Goal: Check status

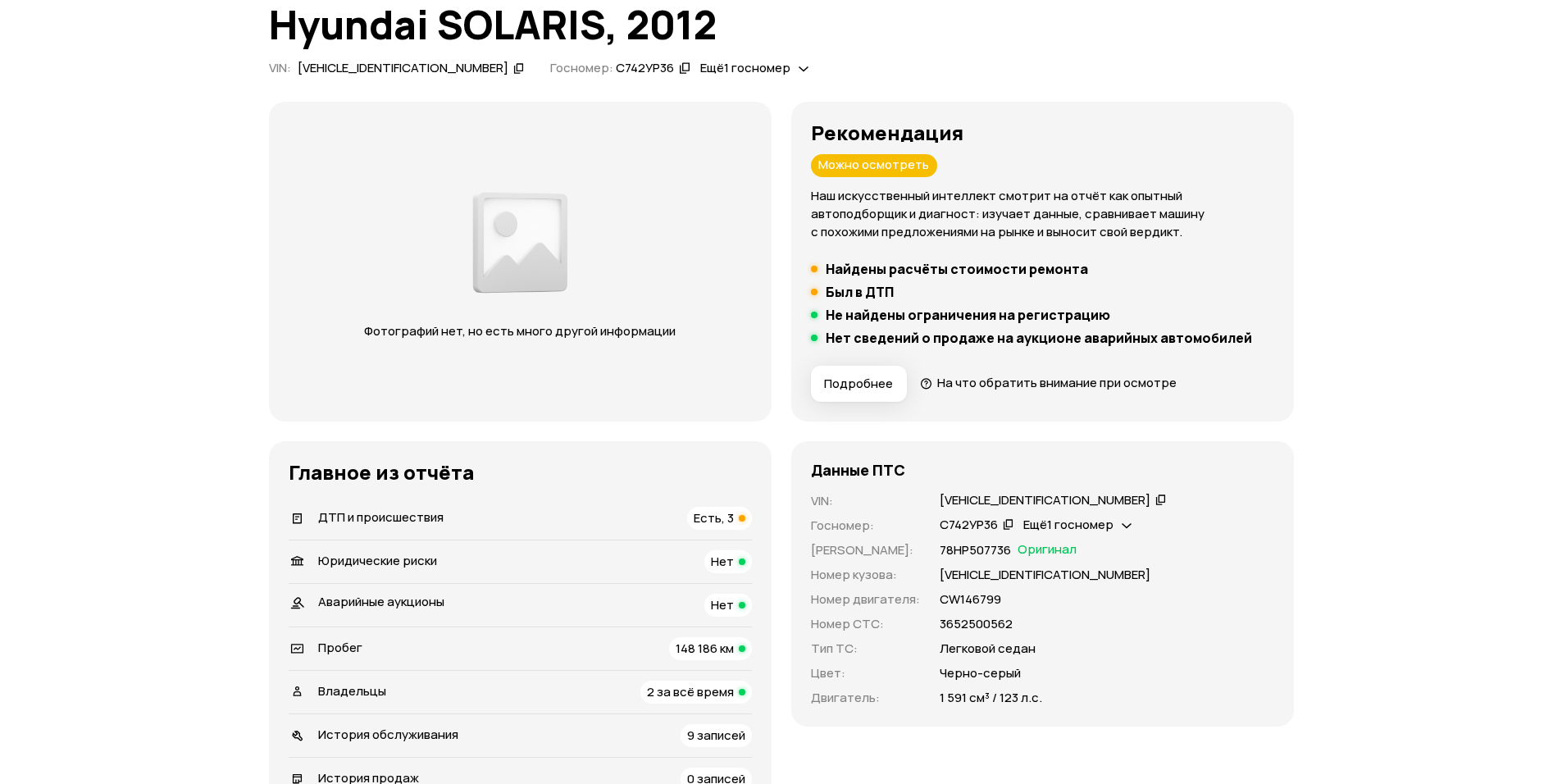
scroll to position [164, 0]
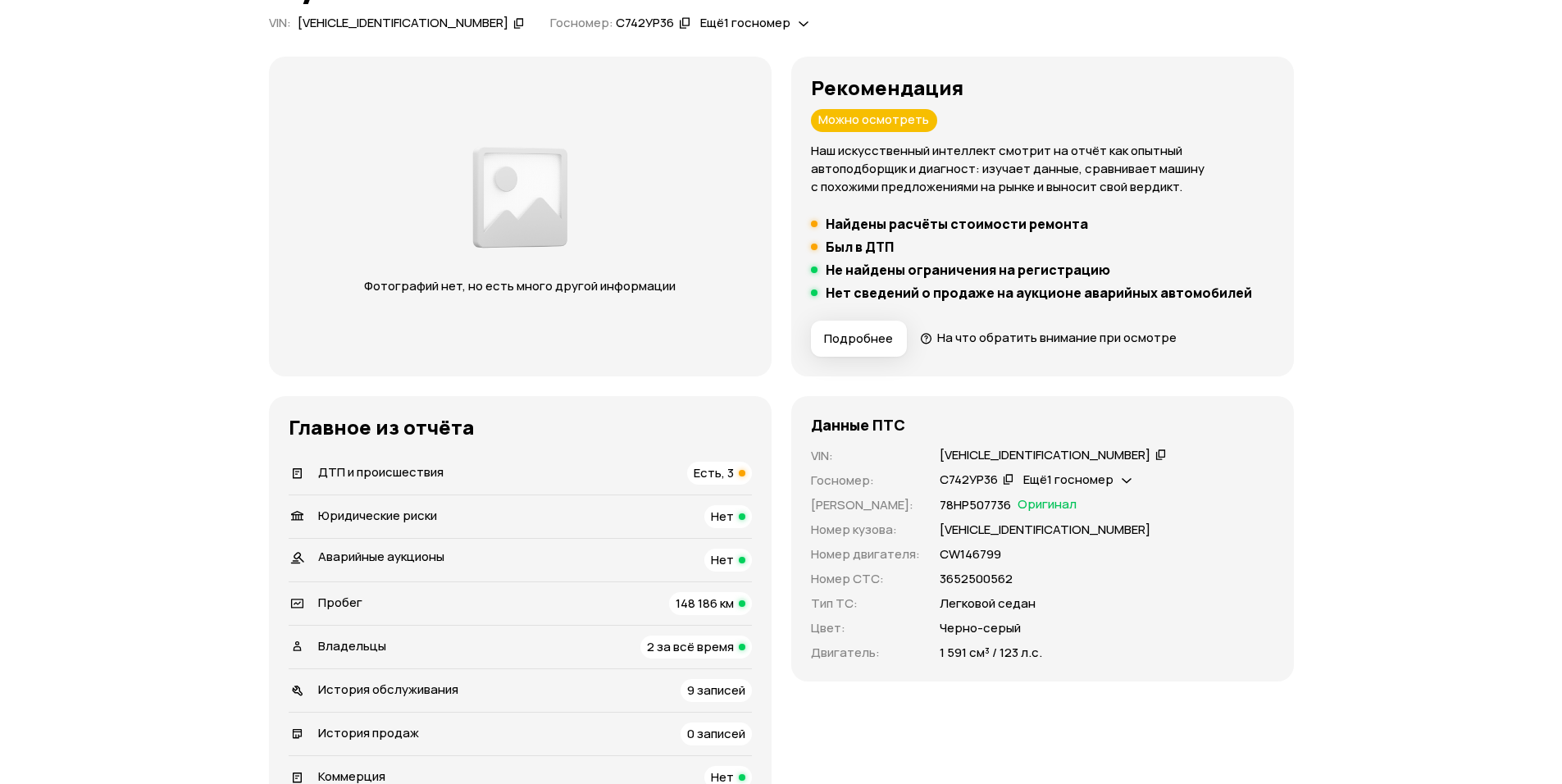
click at [713, 479] on span "Есть, 3" at bounding box center [713, 473] width 40 height 17
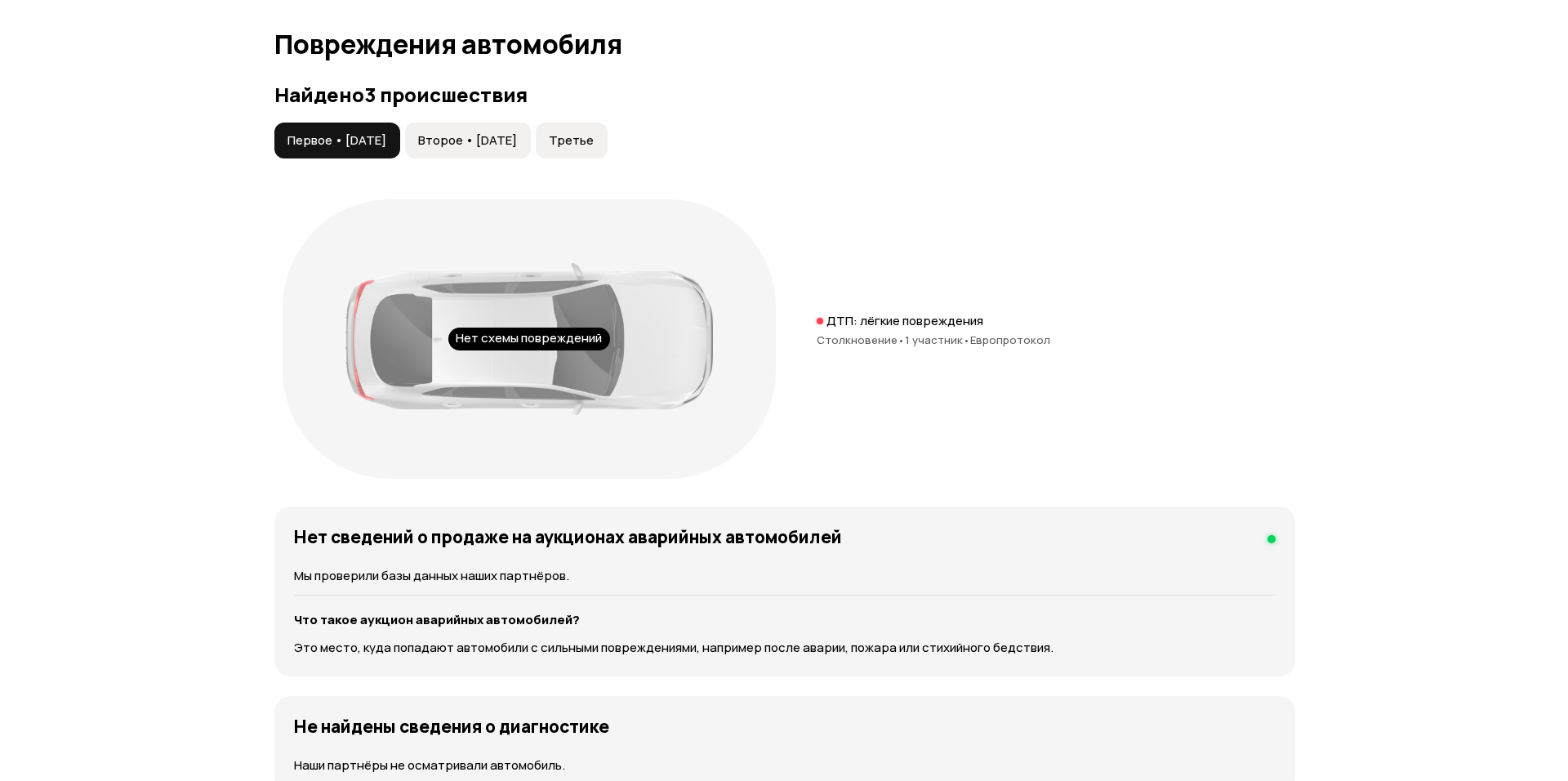
scroll to position [1692, 0]
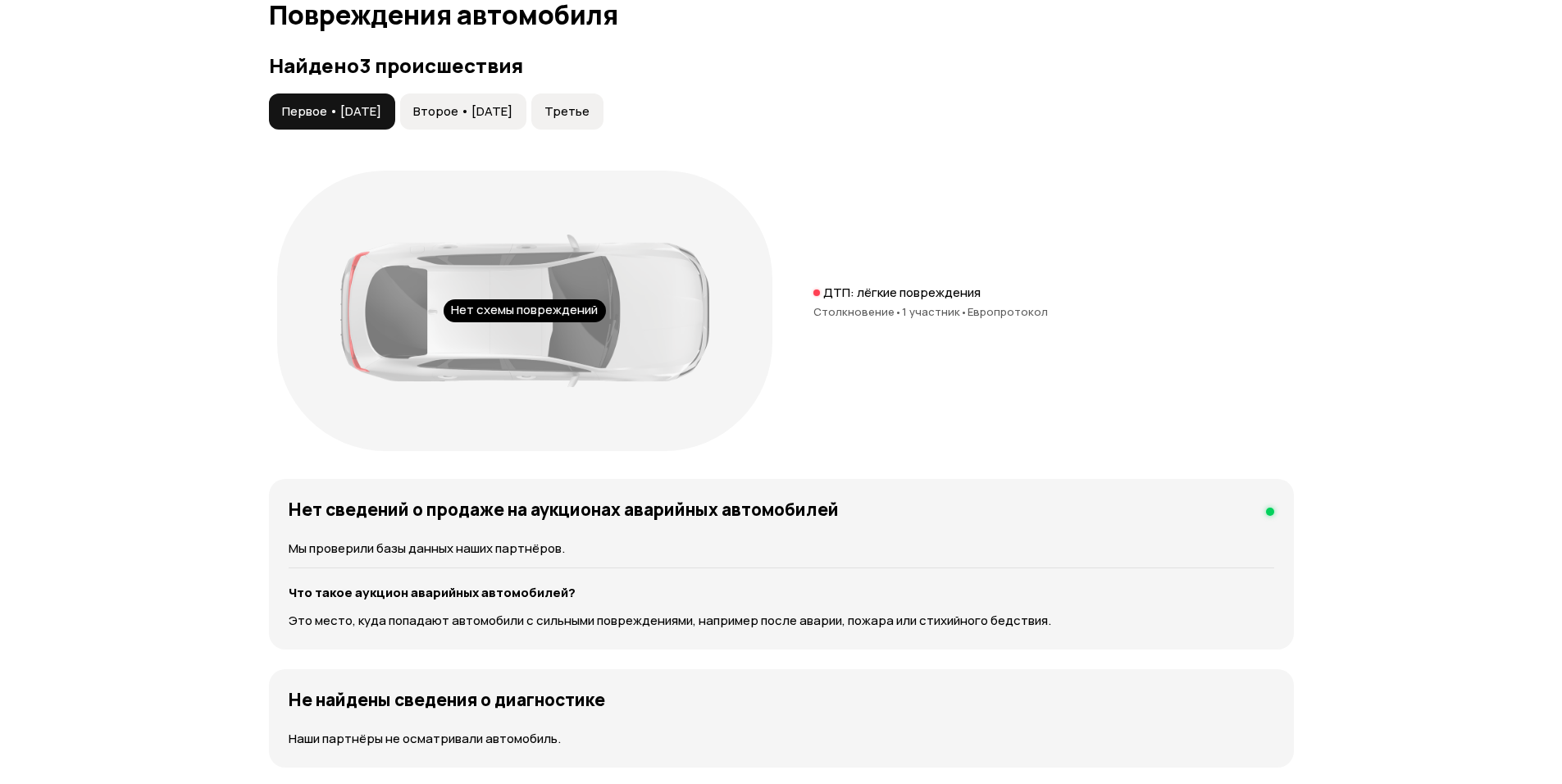
click at [512, 114] on span "Второе • [DATE]" at bounding box center [463, 111] width 99 height 17
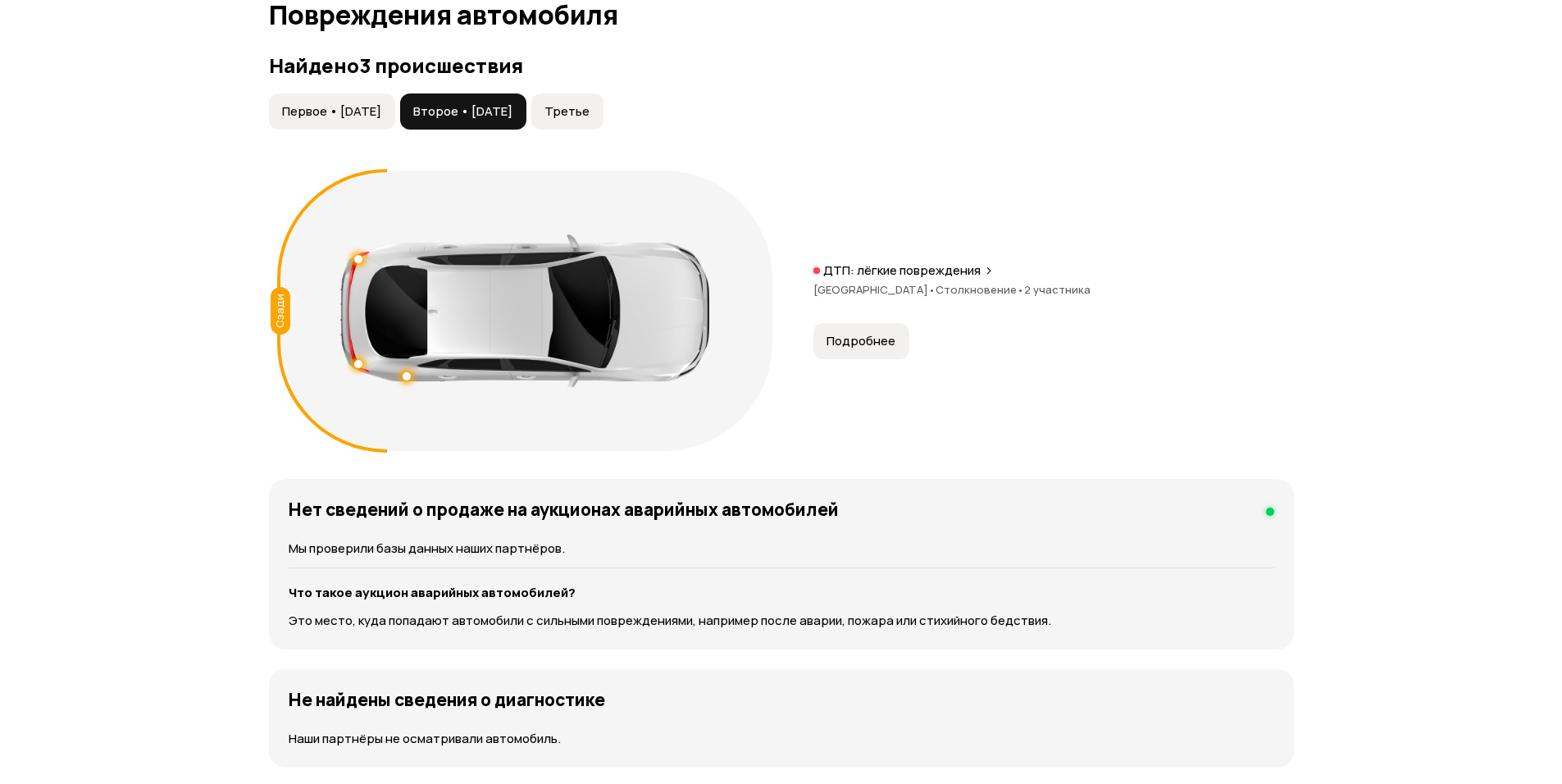
click at [854, 359] on button "Подробнее" at bounding box center [861, 341] width 96 height 36
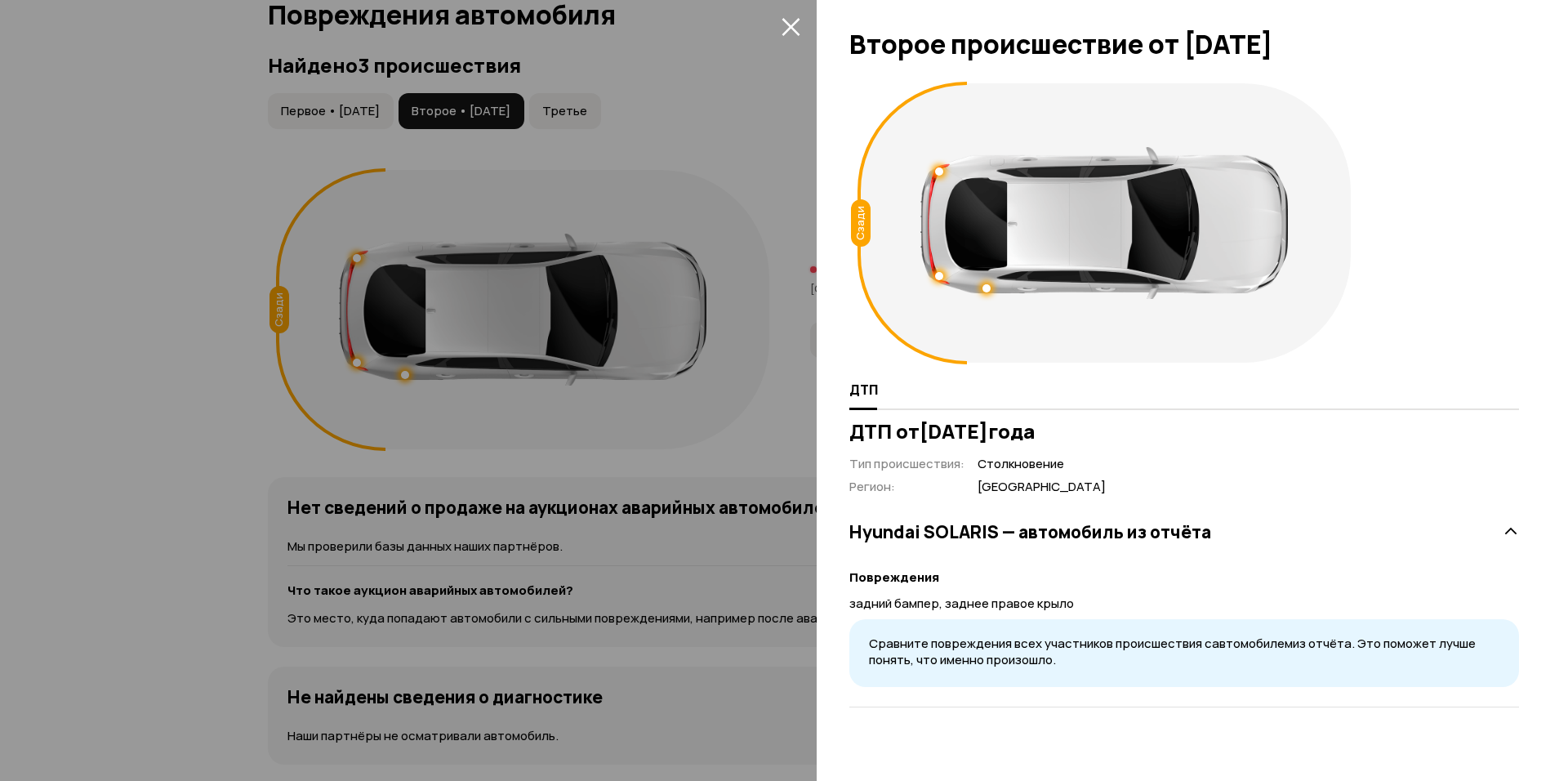
click at [466, 514] on div at bounding box center [784, 390] width 1568 height 781
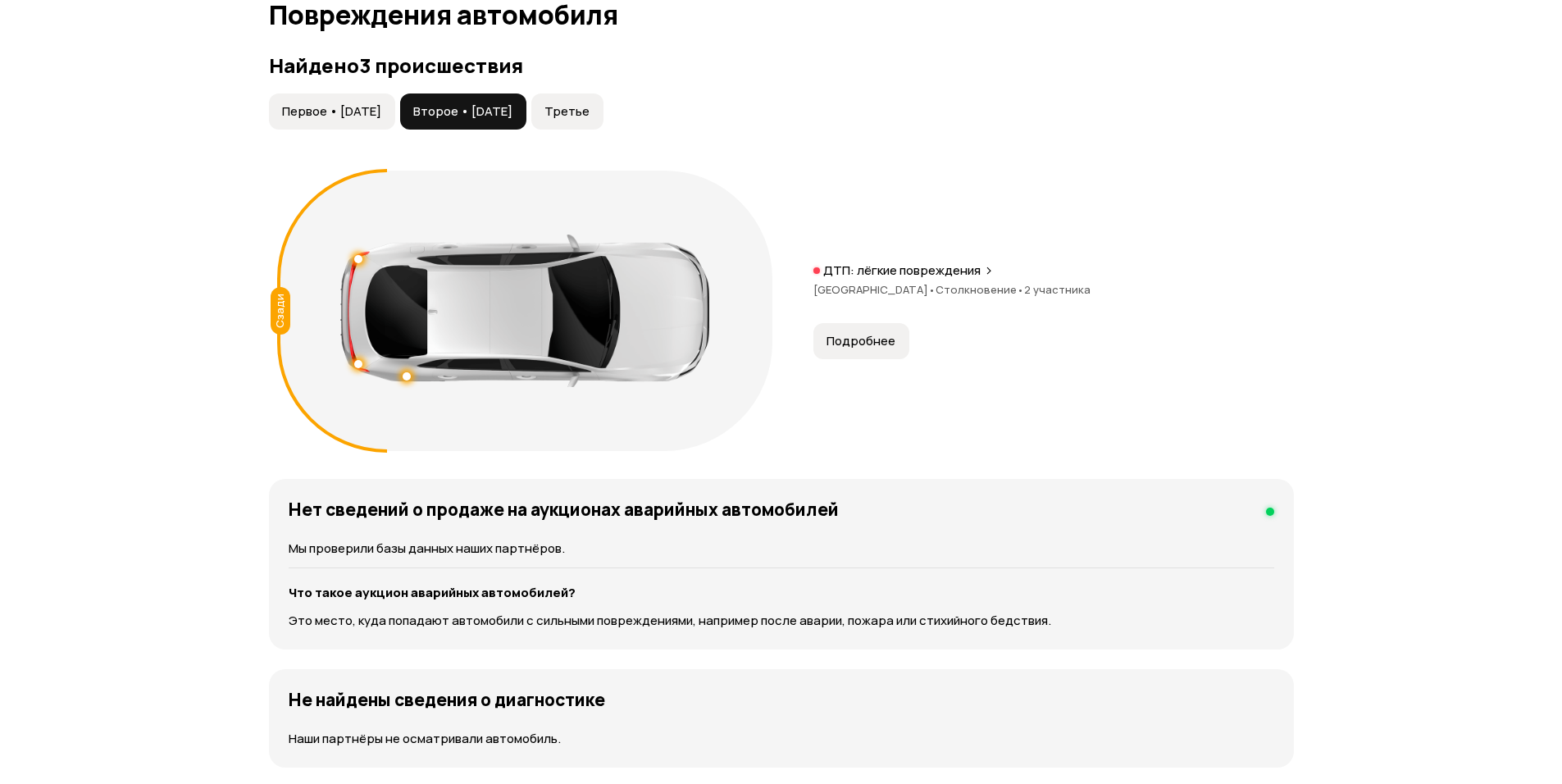
drag, startPoint x: 638, startPoint y: 128, endPoint x: 633, endPoint y: 119, distance: 10.3
click at [604, 119] on button "Третье" at bounding box center [568, 111] width 73 height 36
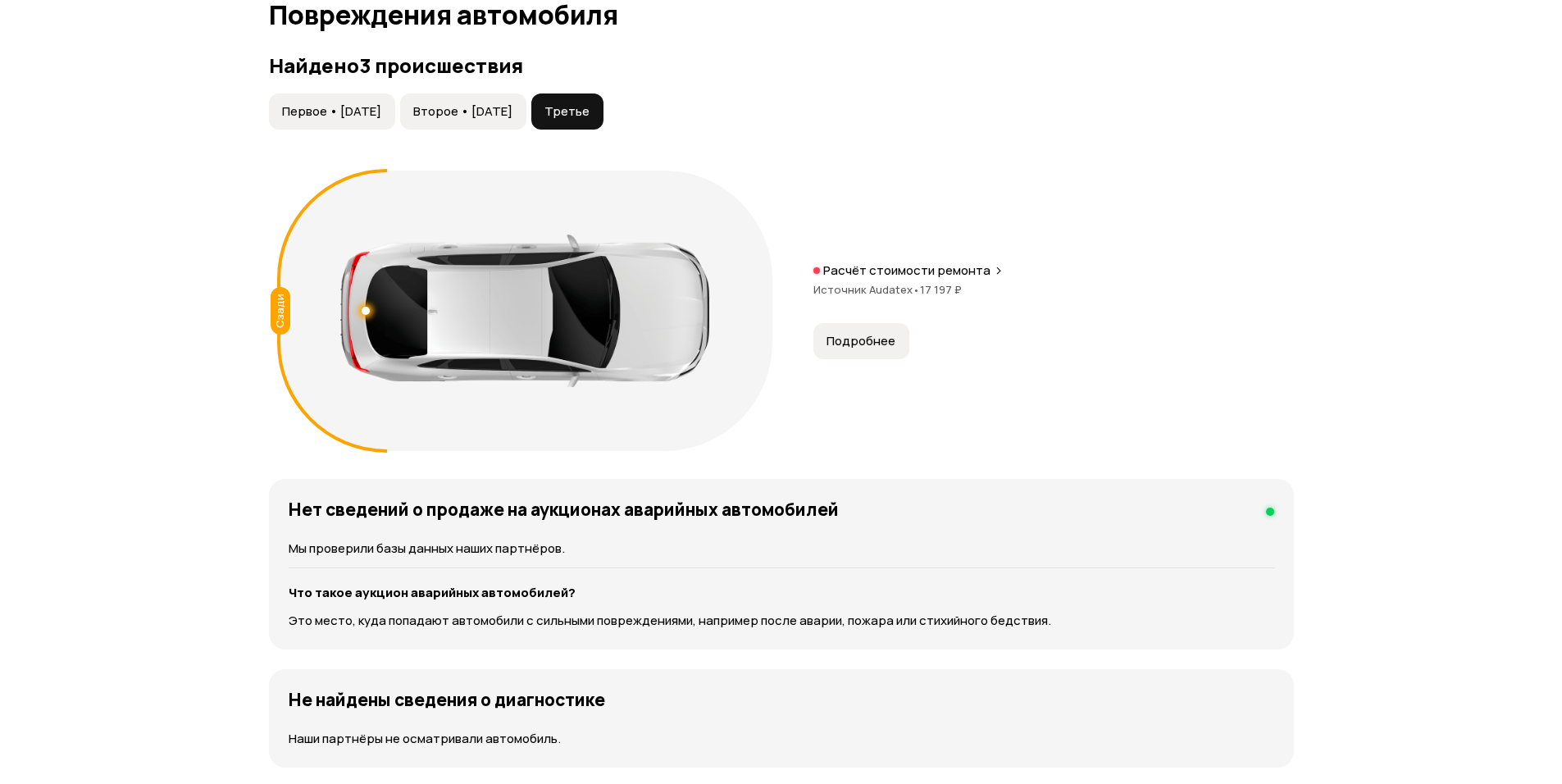
click at [863, 355] on button "Подробнее" at bounding box center [861, 341] width 96 height 36
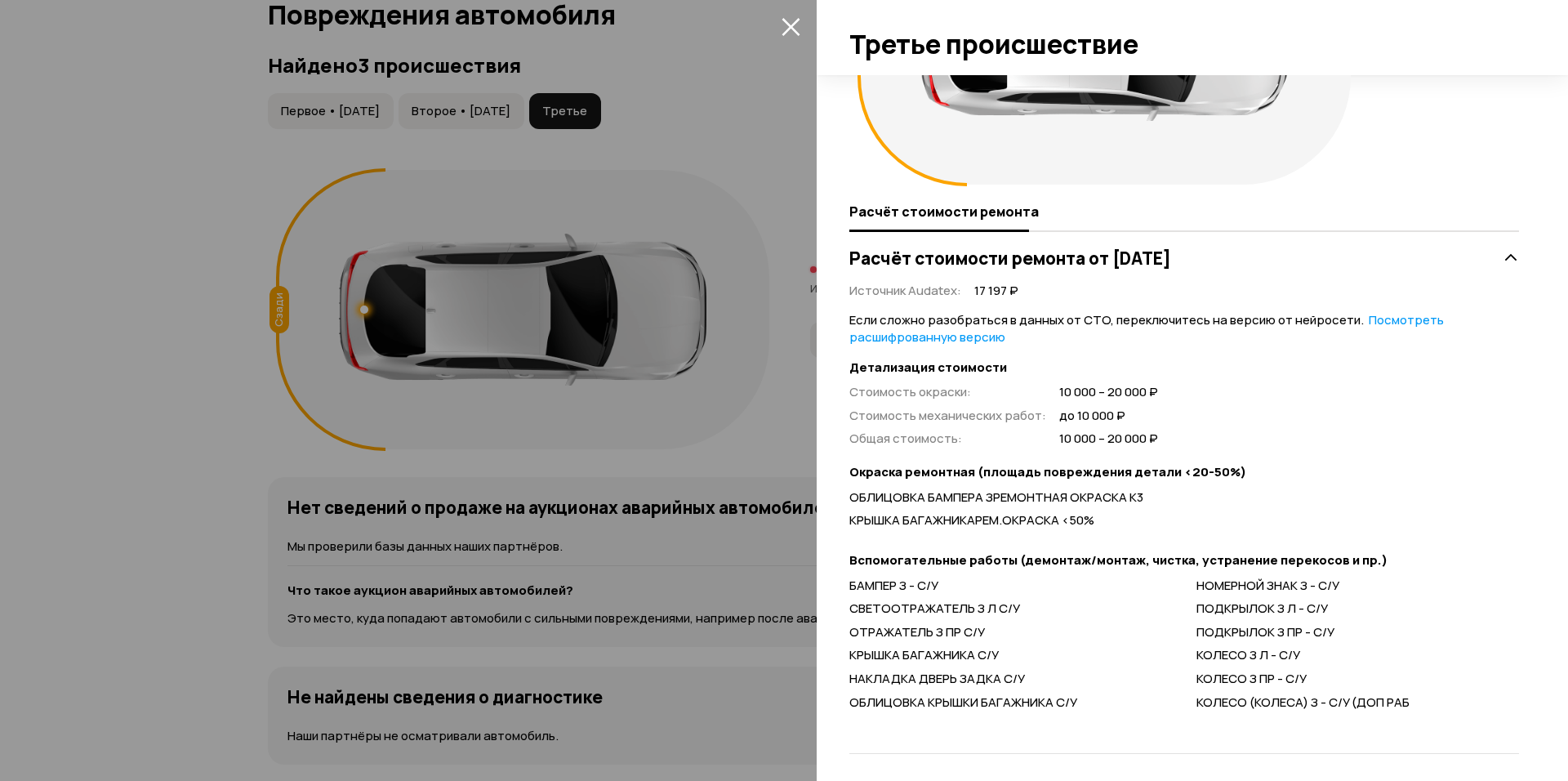
scroll to position [184, 0]
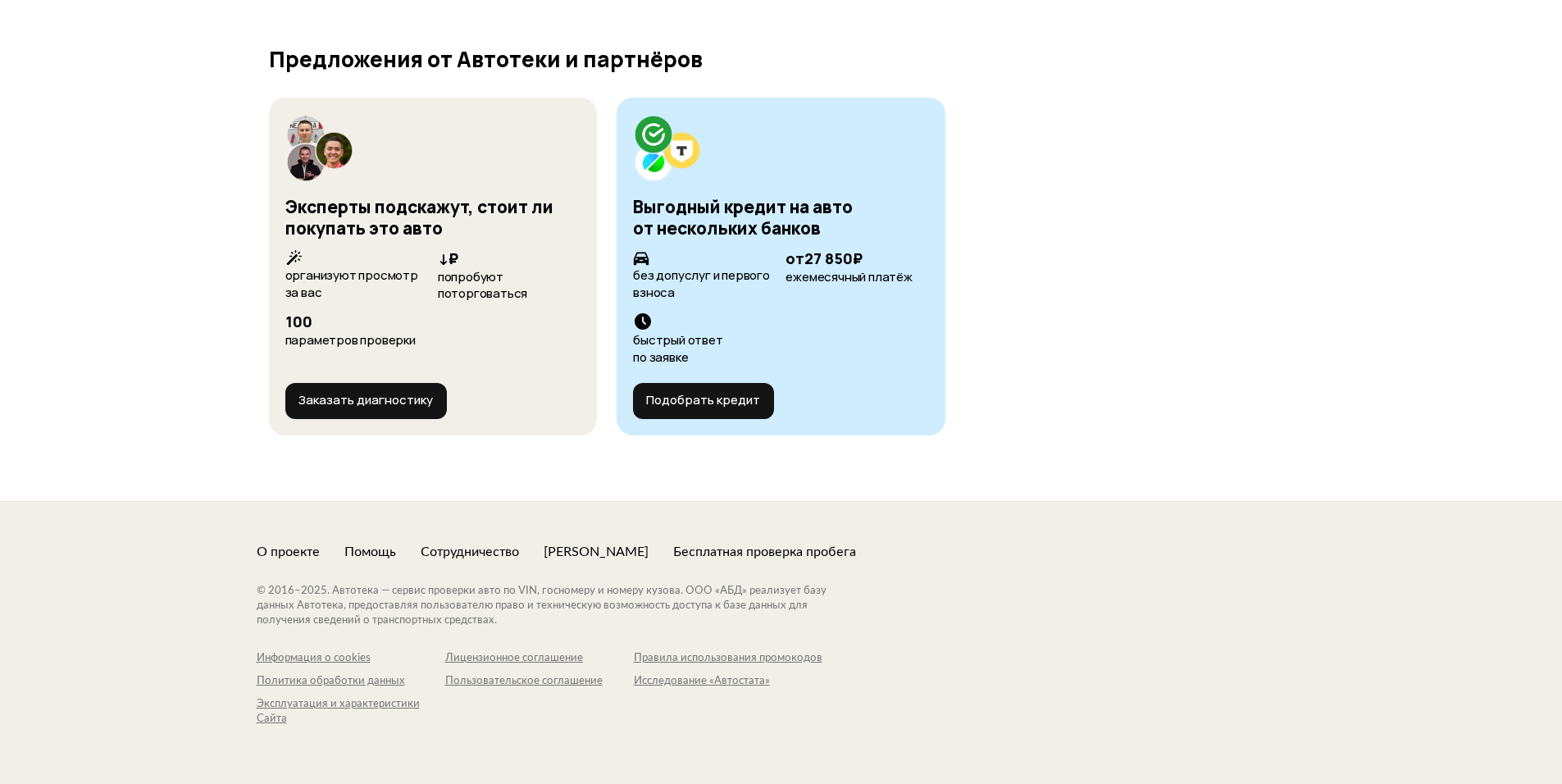
drag, startPoint x: 1153, startPoint y: 183, endPoint x: 1132, endPoint y: 576, distance: 393.6
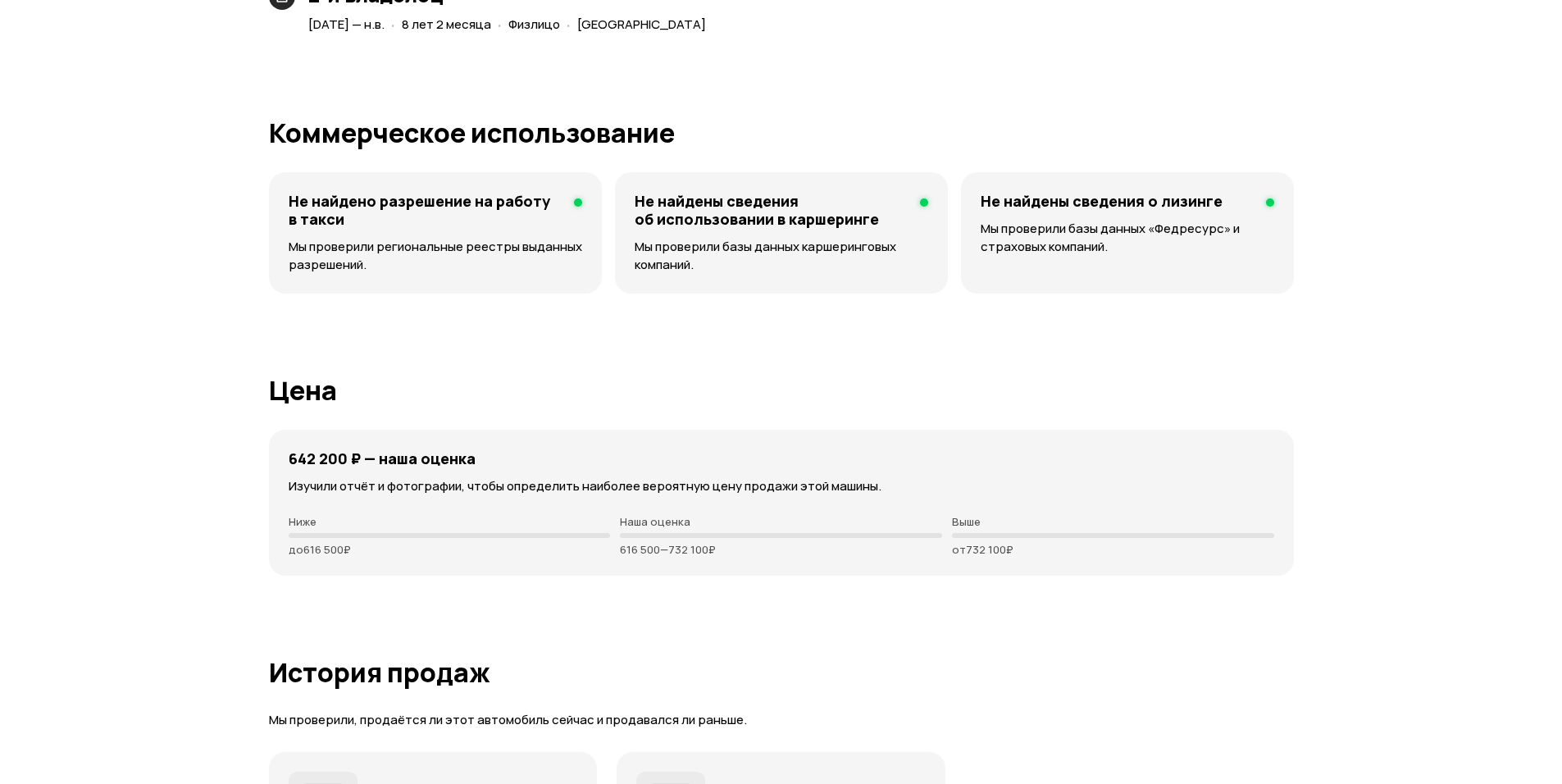
scroll to position [3884, 0]
